Goal: Communication & Community: Ask a question

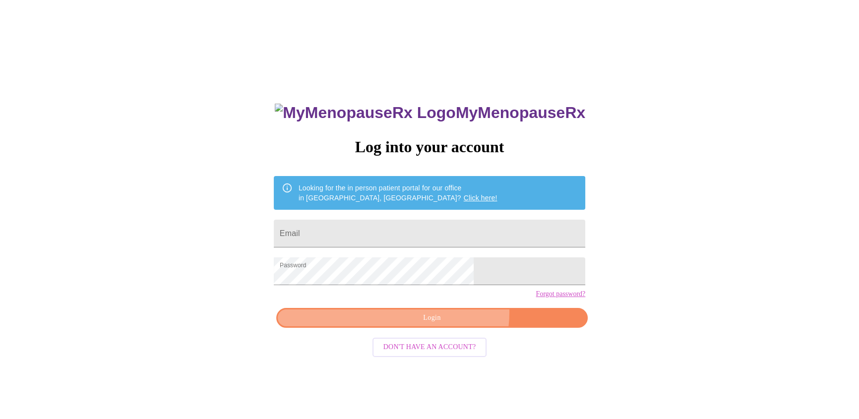
click at [449, 325] on span "Login" at bounding box center [432, 318] width 289 height 12
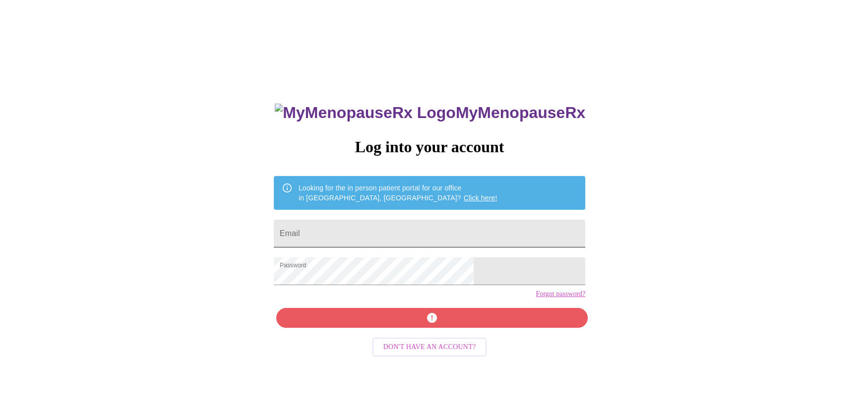
click at [421, 233] on input "Email" at bounding box center [430, 234] width 312 height 28
type input "jenipeterson33@gmail.com"
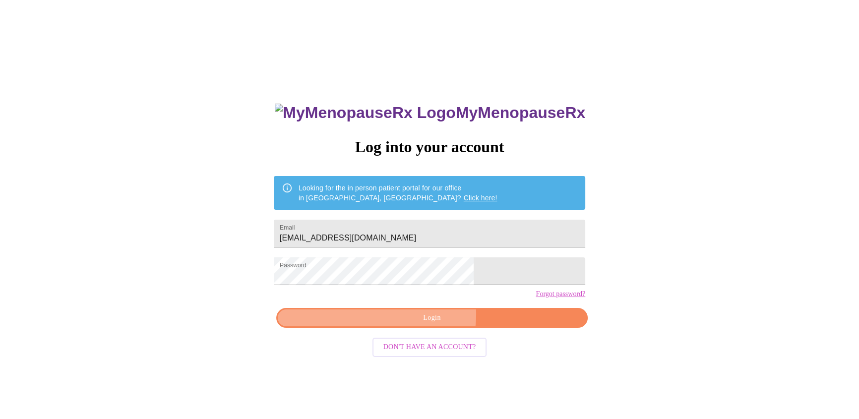
click at [425, 325] on span "Login" at bounding box center [432, 318] width 289 height 12
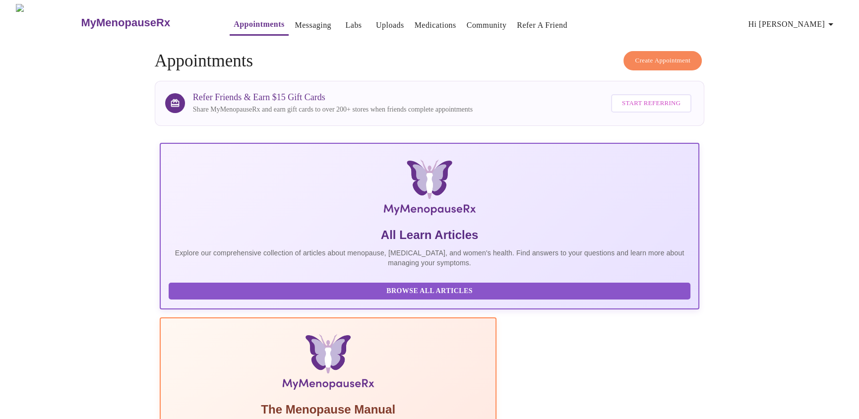
scroll to position [124, 0]
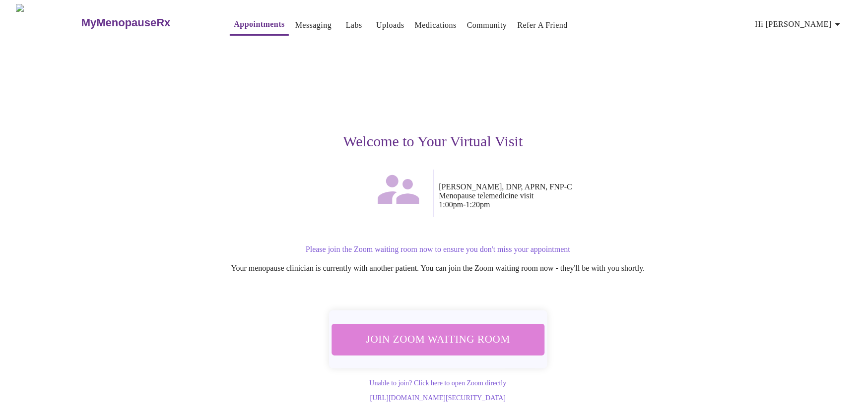
click at [503, 332] on span "Join Zoom Waiting Room" at bounding box center [438, 339] width 188 height 18
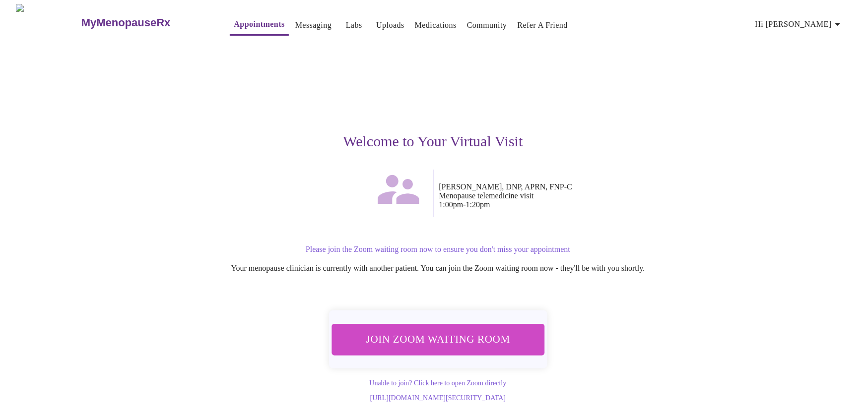
click at [488, 340] on span "Join Zoom Waiting Room" at bounding box center [438, 339] width 188 height 18
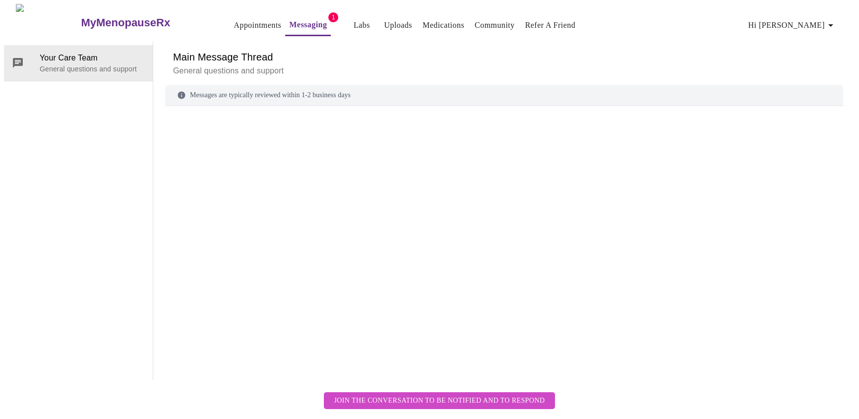
scroll to position [37, 0]
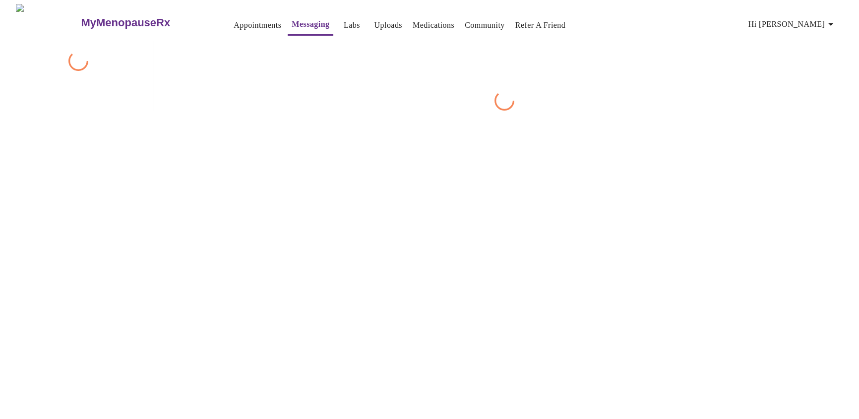
scroll to position [37, 0]
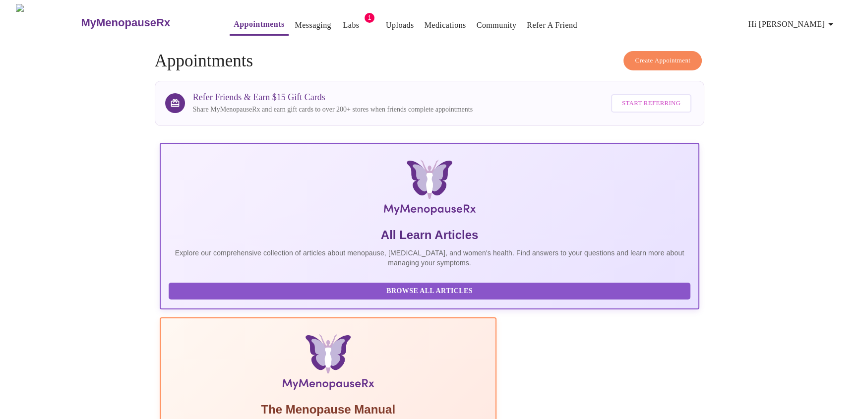
click at [343, 21] on link "Labs" at bounding box center [351, 25] width 16 height 14
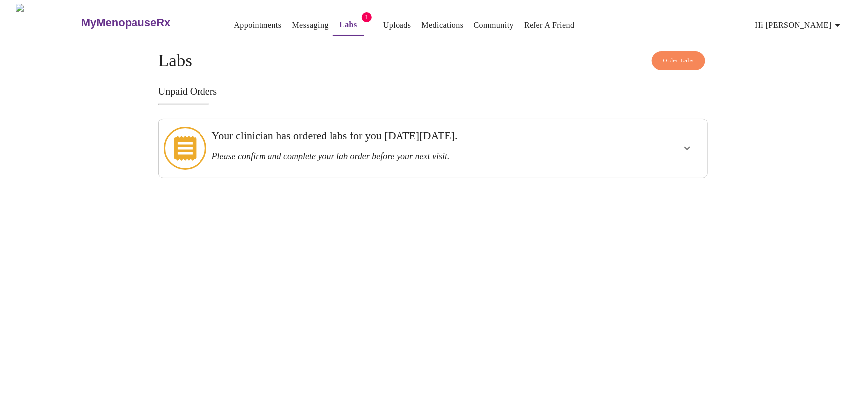
click at [685, 142] on icon "show more" at bounding box center [687, 148] width 12 height 12
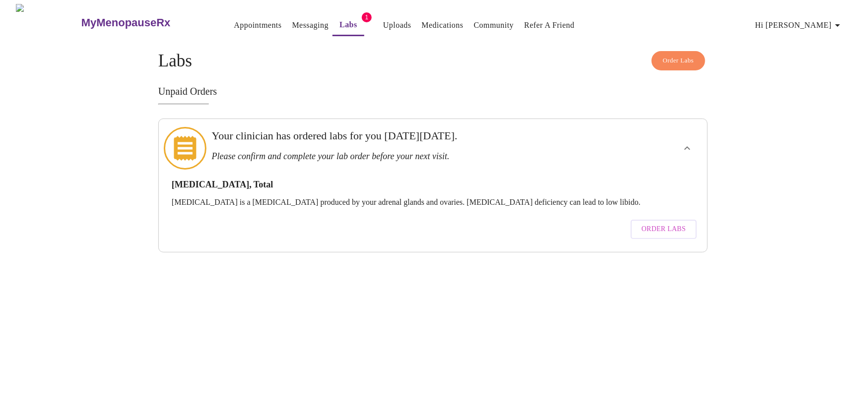
click at [645, 223] on span "Order Labs" at bounding box center [664, 229] width 44 height 12
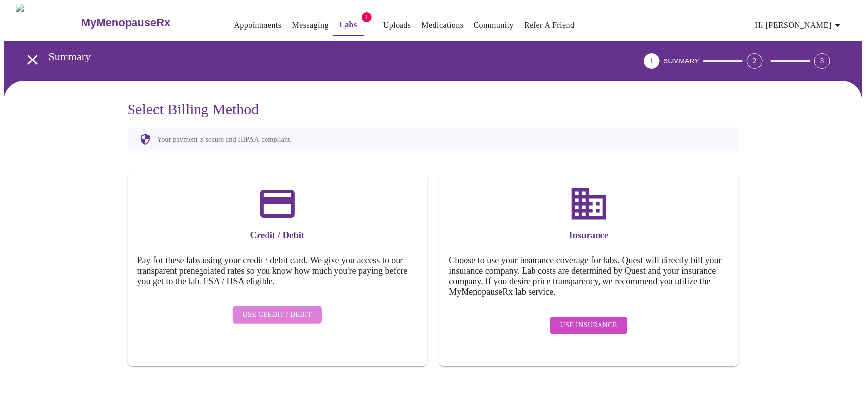
click at [288, 309] on span "Use Credit / Debit" at bounding box center [277, 315] width 69 height 12
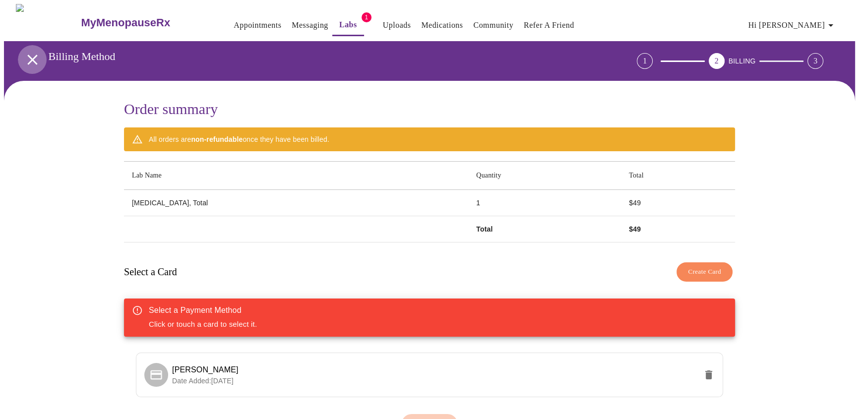
click at [31, 54] on icon "open drawer" at bounding box center [32, 59] width 17 height 17
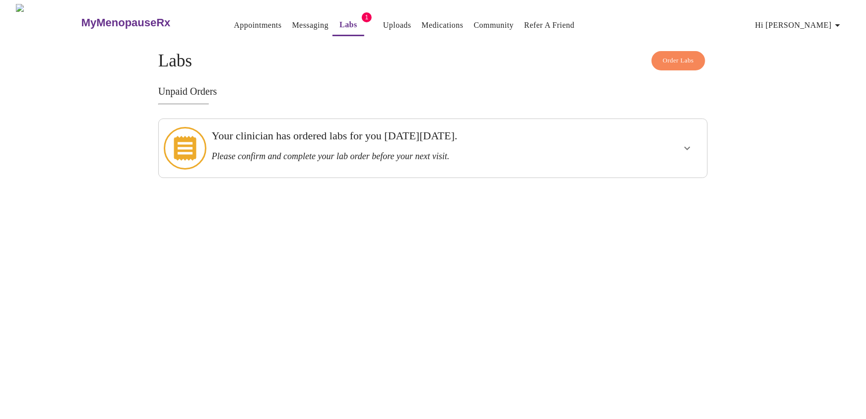
click at [292, 24] on link "Messaging" at bounding box center [310, 25] width 36 height 14
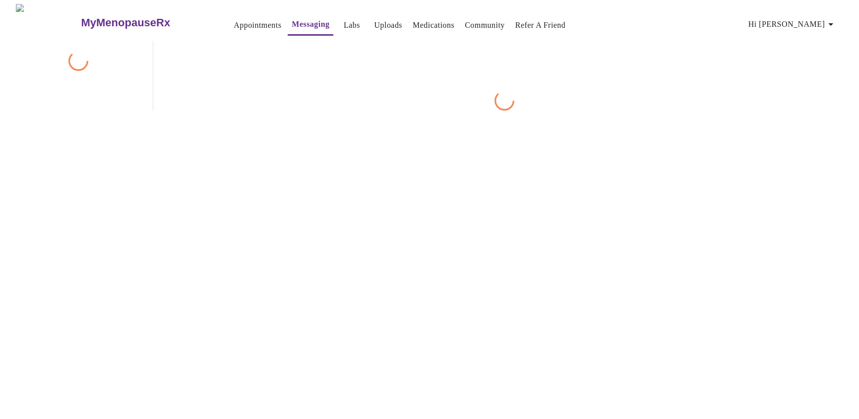
scroll to position [37, 0]
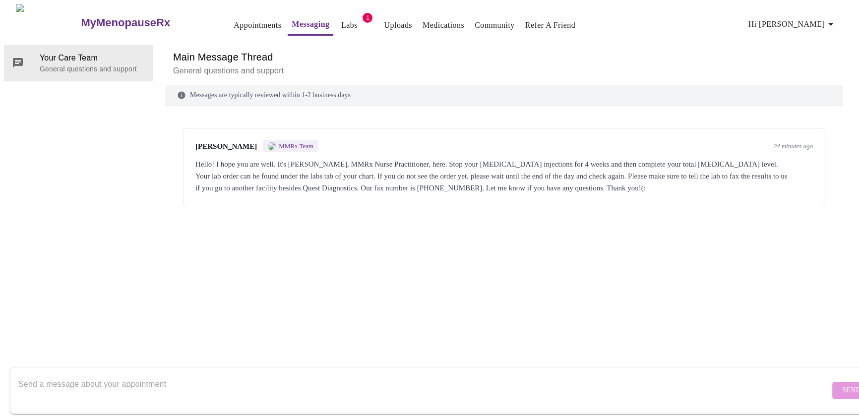
click at [580, 375] on textarea "Send a message about your appointment" at bounding box center [424, 391] width 812 height 32
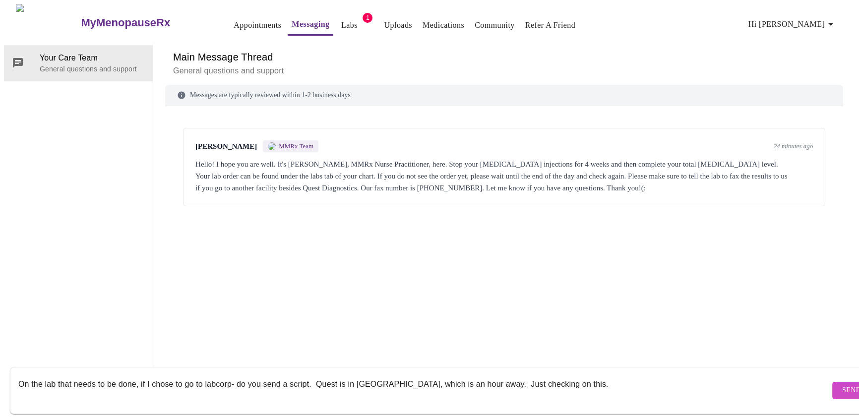
type textarea "On the lab that needs to be done, if I chose to go to labcorp- do you send a sc…"
click at [843, 385] on span "Send" at bounding box center [852, 391] width 19 height 12
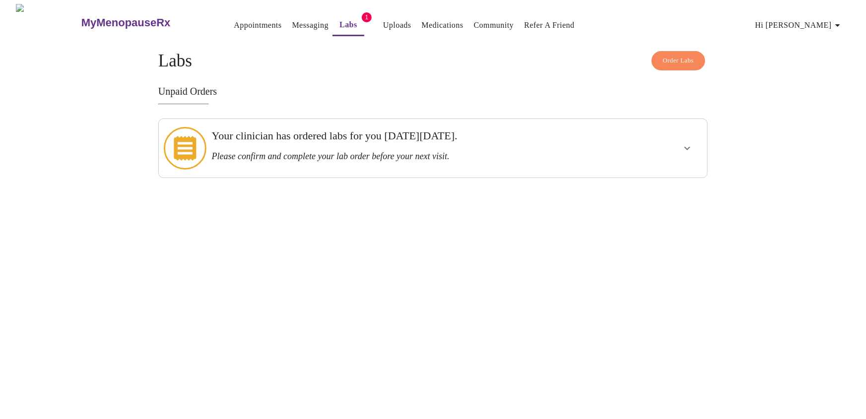
click at [692, 142] on icon "show more" at bounding box center [687, 148] width 12 height 12
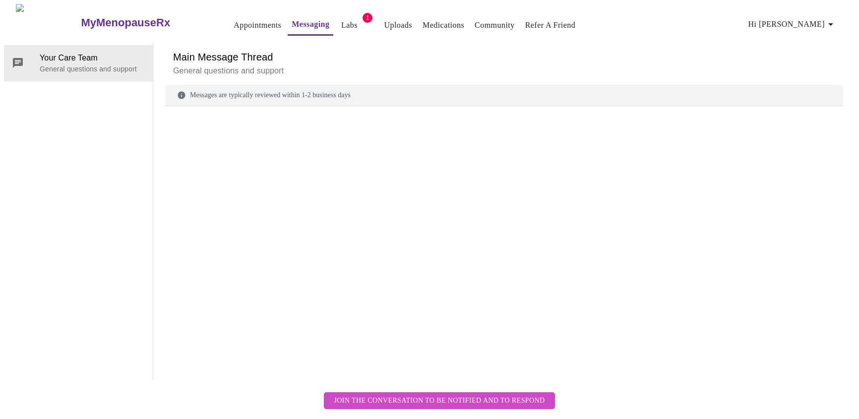
scroll to position [37, 0]
